Goal: Find contact information: Obtain details needed to contact an individual or organization

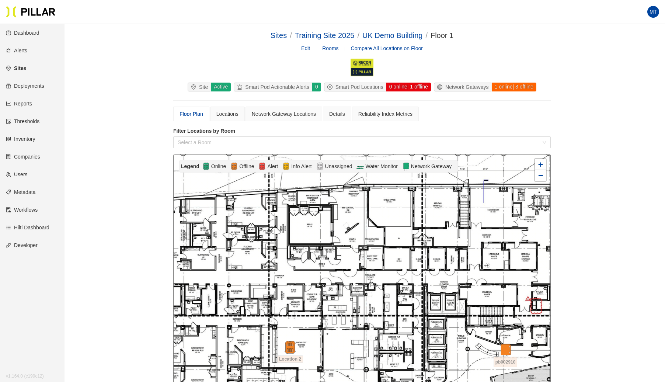
click at [23, 175] on link "Users" at bounding box center [17, 175] width 22 height 6
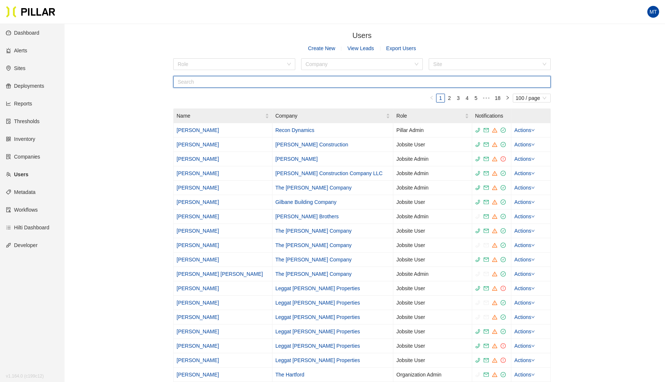
click at [275, 79] on input "text" at bounding box center [362, 82] width 378 height 12
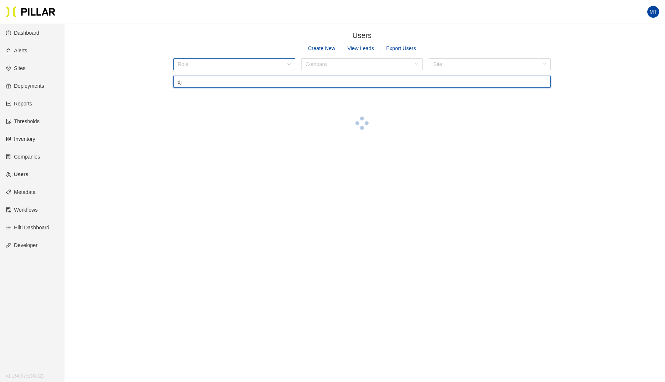
type input "d"
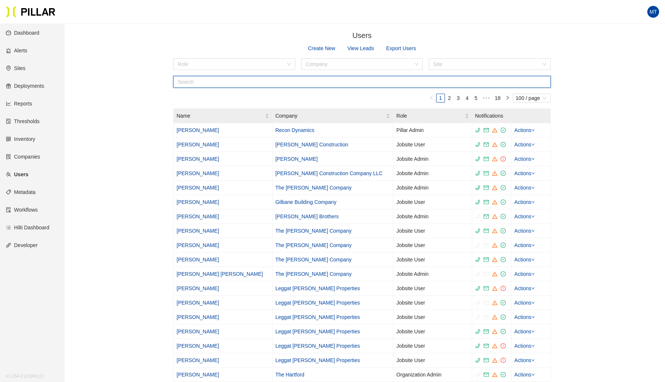
click at [202, 79] on input "text" at bounding box center [362, 82] width 378 height 12
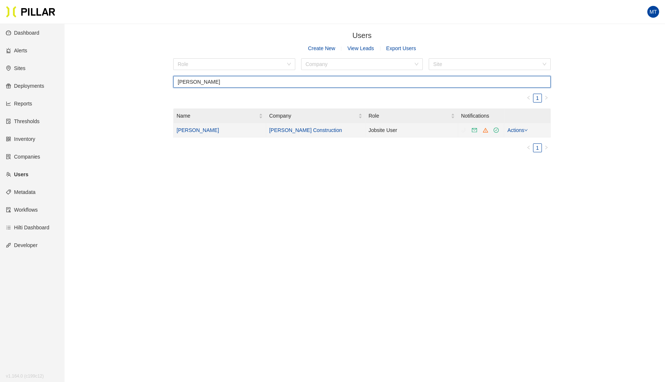
type input "[PERSON_NAME]"
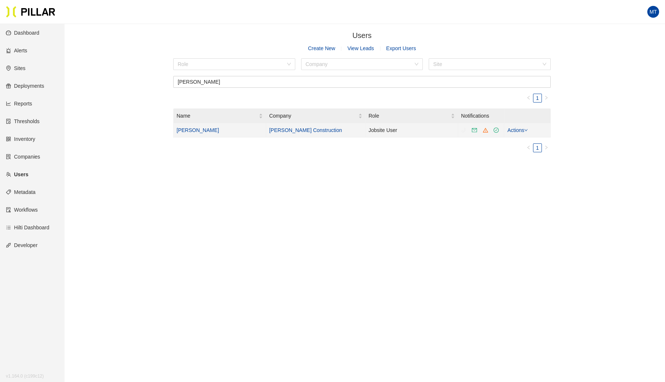
click at [200, 128] on link "[PERSON_NAME]" at bounding box center [198, 130] width 42 height 6
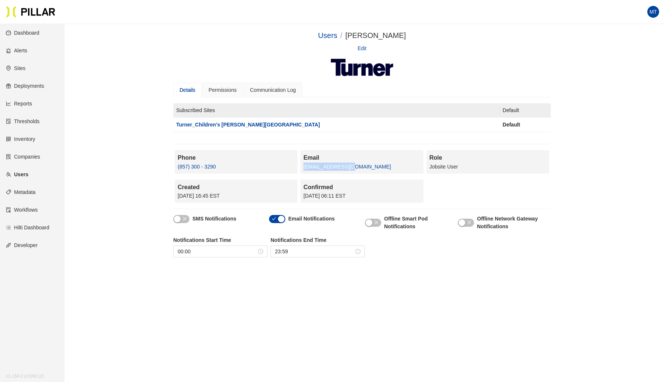
drag, startPoint x: 351, startPoint y: 166, endPoint x: 305, endPoint y: 176, distance: 47.5
click at [305, 176] on div "Phone (857) 300 - 3290 Email [EMAIL_ADDRESS][DOMAIN_NAME] Role Jobsite User Cre…" at bounding box center [362, 179] width 378 height 58
copy link "[EMAIL_ADDRESS][DOMAIN_NAME]"
